Goal: Task Accomplishment & Management: Use online tool/utility

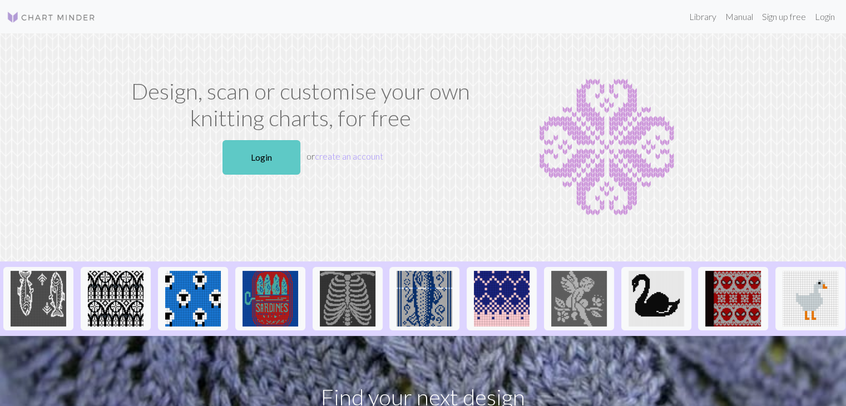
click at [240, 149] on link "Login" at bounding box center [261, 157] width 78 height 34
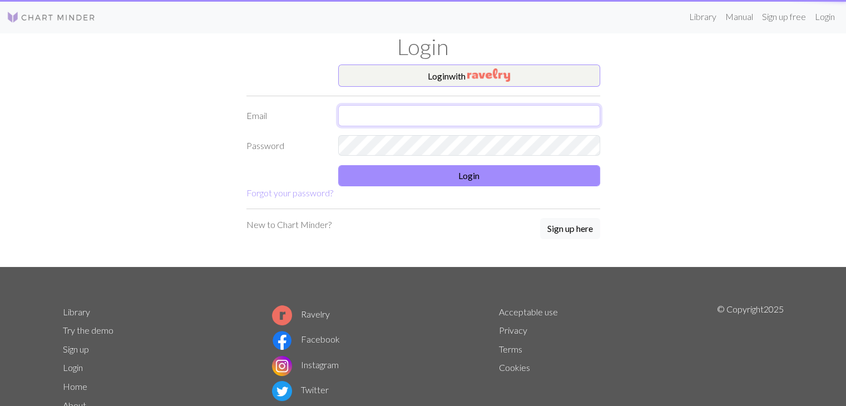
type input "[EMAIL_ADDRESS][PERSON_NAME][DOMAIN_NAME]"
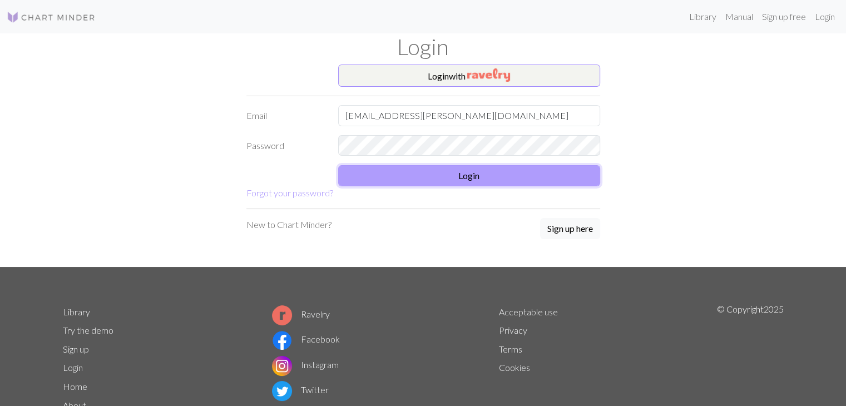
click at [490, 180] on button "Login" at bounding box center [469, 175] width 262 height 21
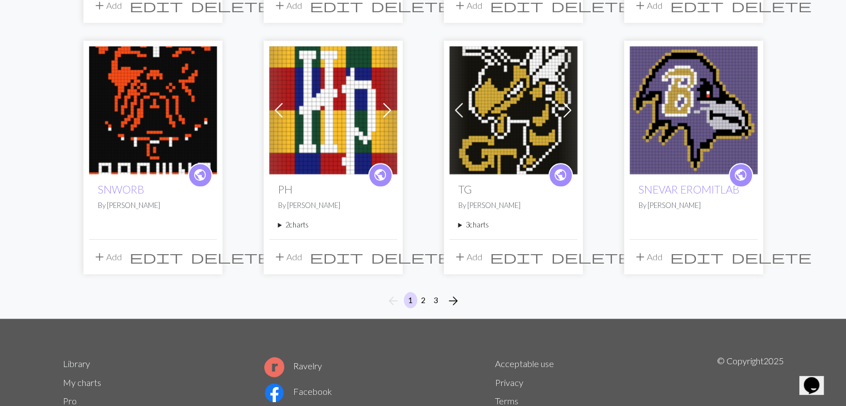
scroll to position [841, 0]
click at [425, 301] on button "2" at bounding box center [422, 299] width 13 height 16
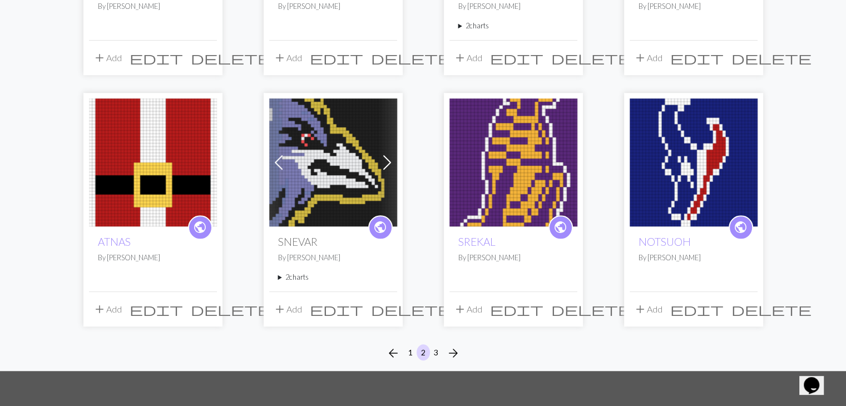
scroll to position [812, 0]
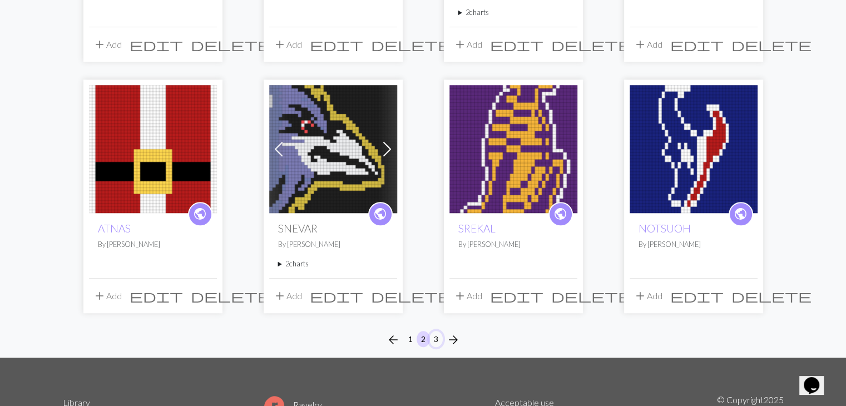
click at [434, 331] on button "3" at bounding box center [435, 339] width 13 height 16
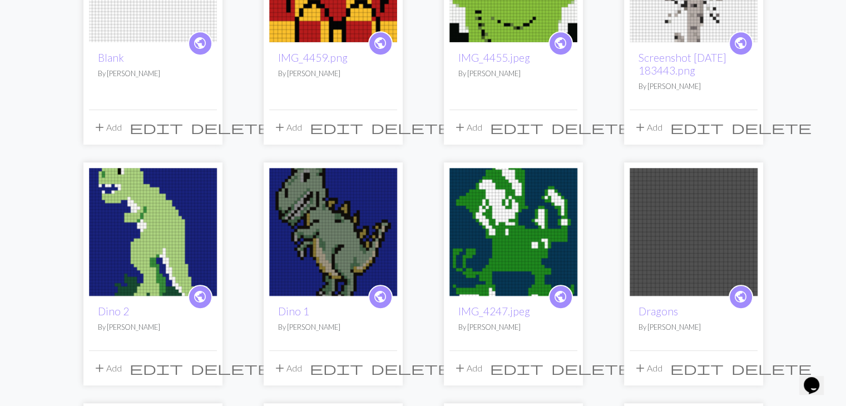
scroll to position [518, 0]
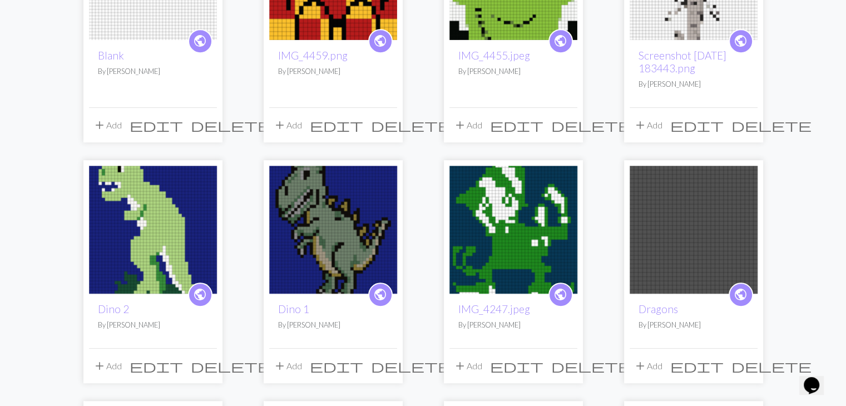
click at [351, 226] on img at bounding box center [333, 230] width 128 height 128
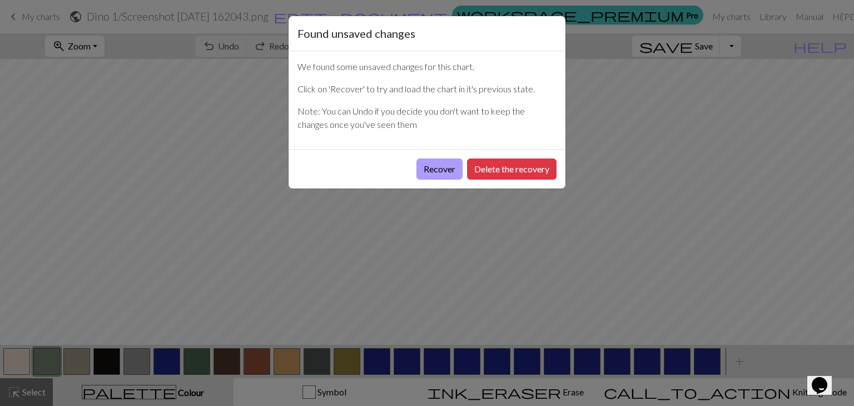
click at [439, 168] on button "Recover" at bounding box center [439, 168] width 46 height 21
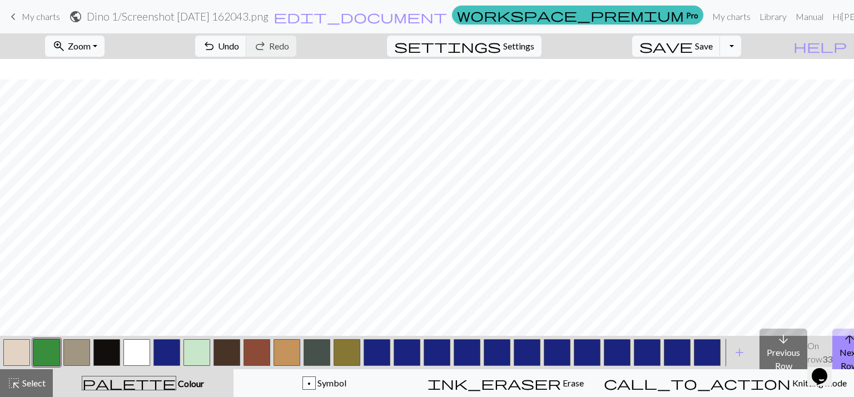
scroll to position [27, 0]
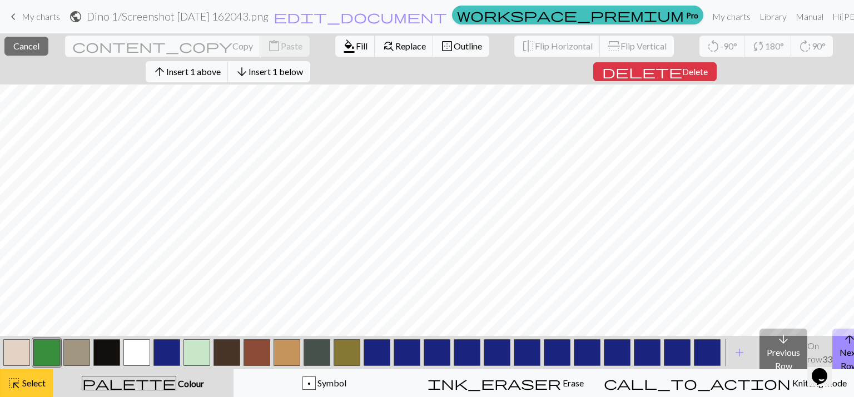
click at [28, 383] on span "Select" at bounding box center [33, 383] width 25 height 11
